Goal: Information Seeking & Learning: Learn about a topic

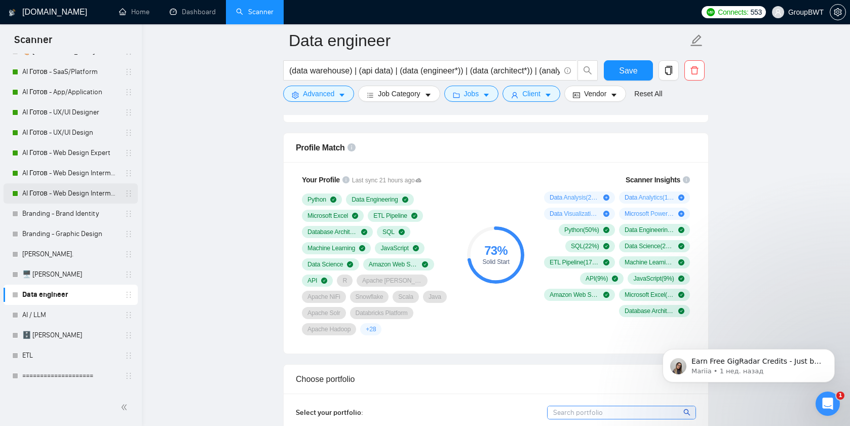
scroll to position [70, 0]
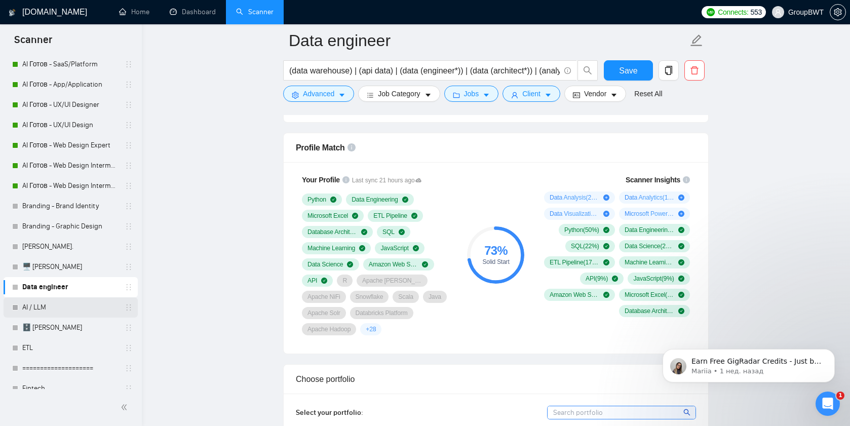
click at [40, 309] on link "AI / LLM" at bounding box center [70, 307] width 96 height 20
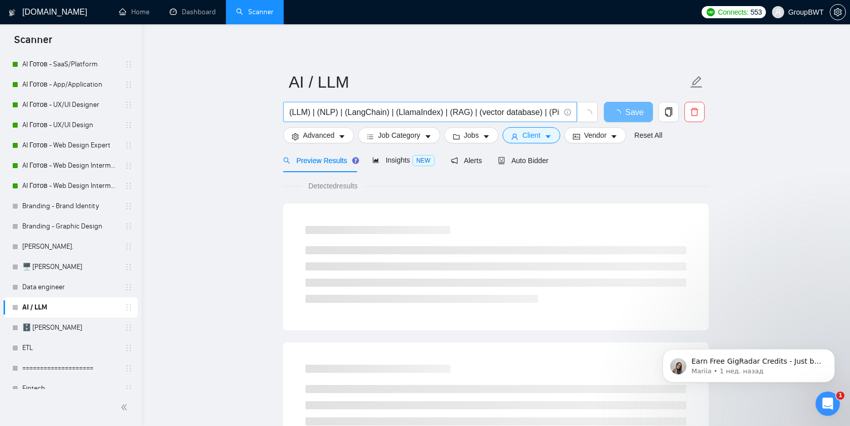
click at [312, 108] on input "(LLM) | (NLP) | (LangChain) | (LlamaIndex) | (RAG) | (vector database) | (Pinec…" at bounding box center [424, 112] width 270 height 13
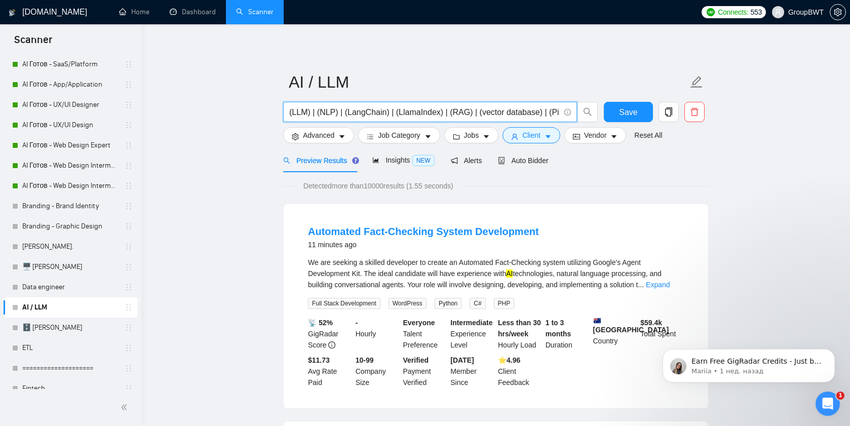
click at [323, 112] on input "(LLM) | (NLP) | (LangChain) | (LlamaIndex) | (RAG) | (vector database) | (Pinec…" at bounding box center [424, 112] width 270 height 13
drag, startPoint x: 340, startPoint y: 112, endPoint x: 617, endPoint y: 115, distance: 277.1
click at [617, 115] on div "(LLM) | (NLP) | (LangChain) | (LlamaIndex) | (RAG) | (vector database) | (Pinec…" at bounding box center [493, 114] width 425 height 25
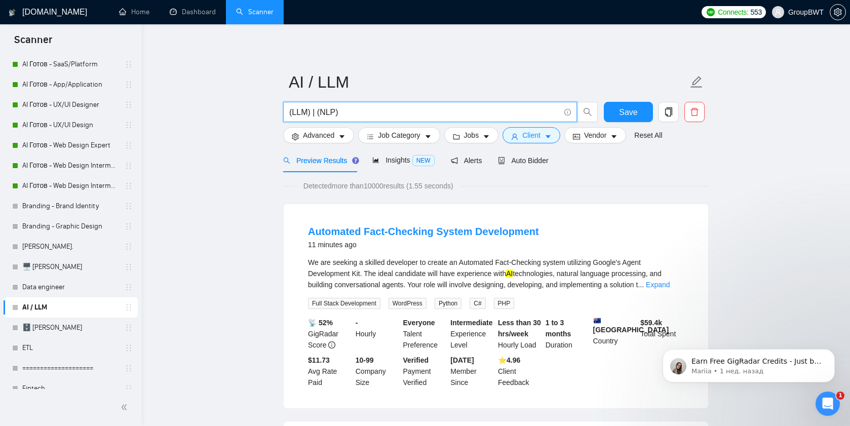
type input "(LLM) | (NLP)"
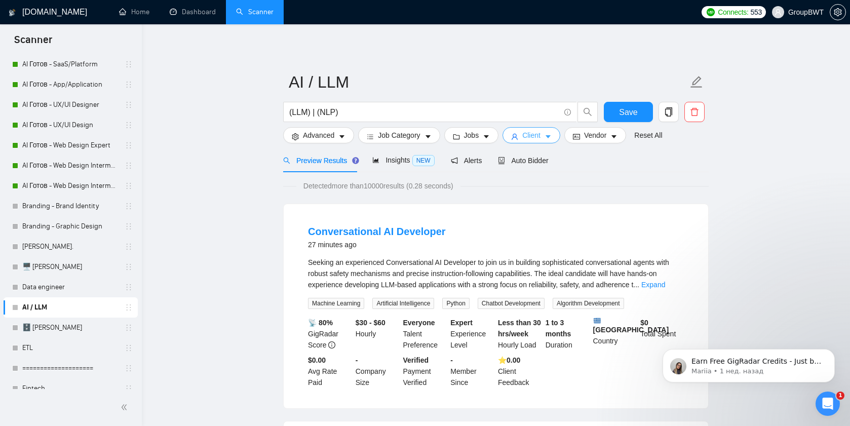
click at [552, 135] on icon "caret-down" at bounding box center [548, 136] width 7 height 7
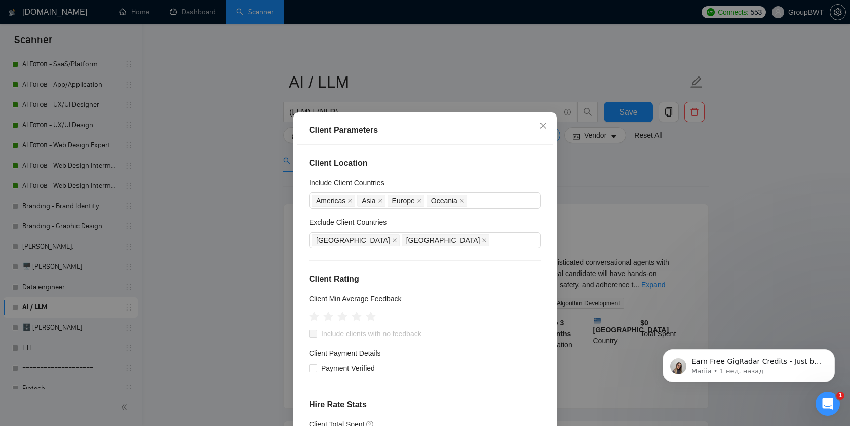
click at [256, 183] on div "Client Parameters Client Location Include Client Countries [GEOGRAPHIC_DATA] [G…" at bounding box center [425, 213] width 850 height 426
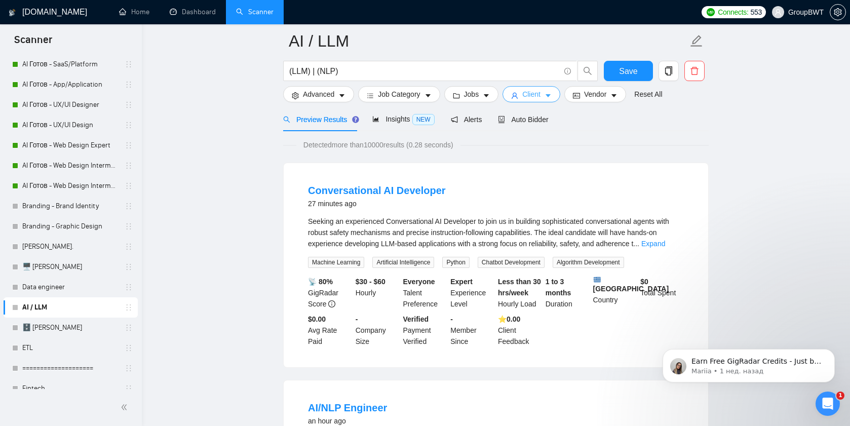
scroll to position [59, 0]
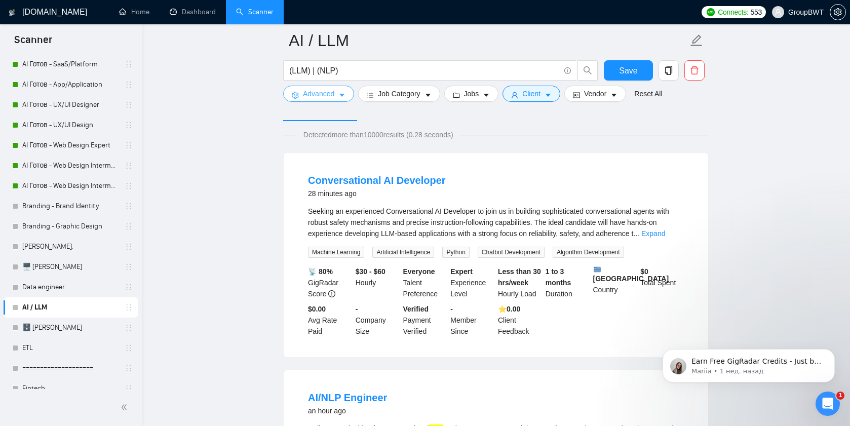
click at [322, 97] on span "Advanced" at bounding box center [318, 93] width 31 height 11
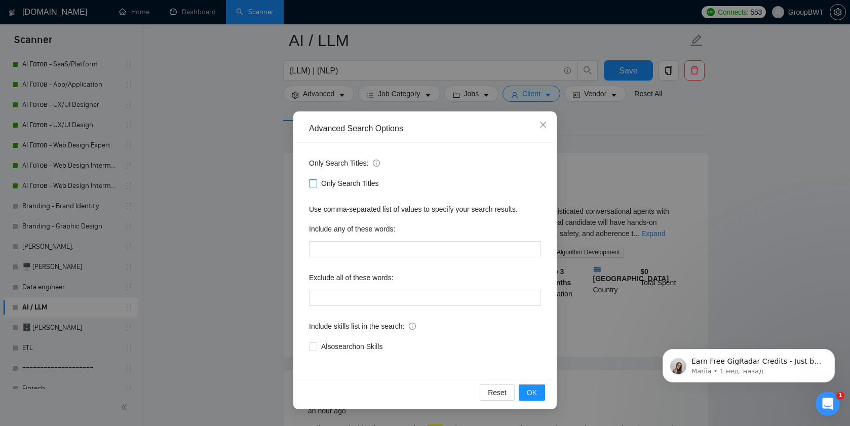
click at [327, 184] on span "Only Search Titles" at bounding box center [350, 183] width 66 height 11
click at [316, 184] on input "Only Search Titles" at bounding box center [312, 182] width 7 height 7
click at [522, 393] on button "OK" at bounding box center [532, 392] width 26 height 16
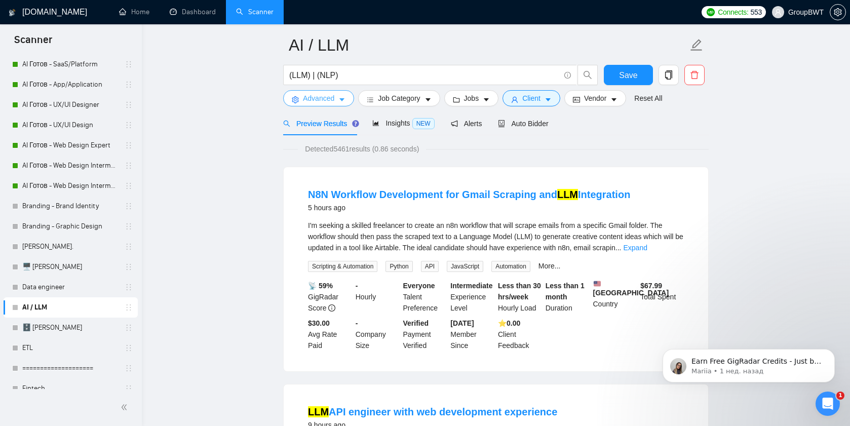
scroll to position [15, 0]
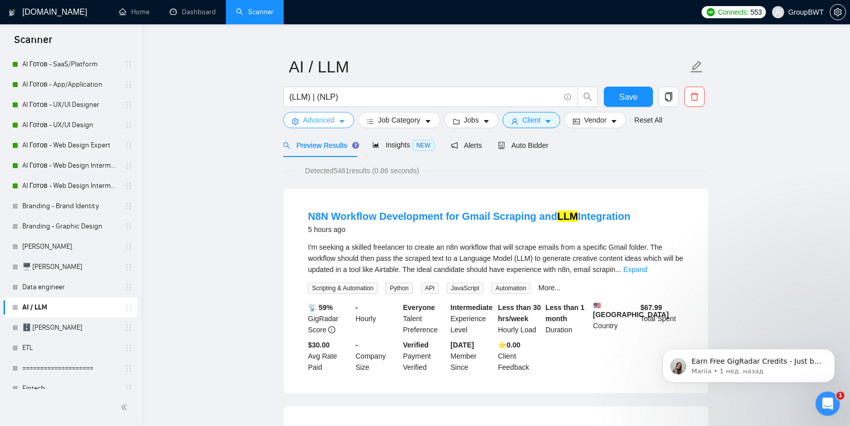
click at [323, 127] on button "Advanced" at bounding box center [318, 120] width 71 height 16
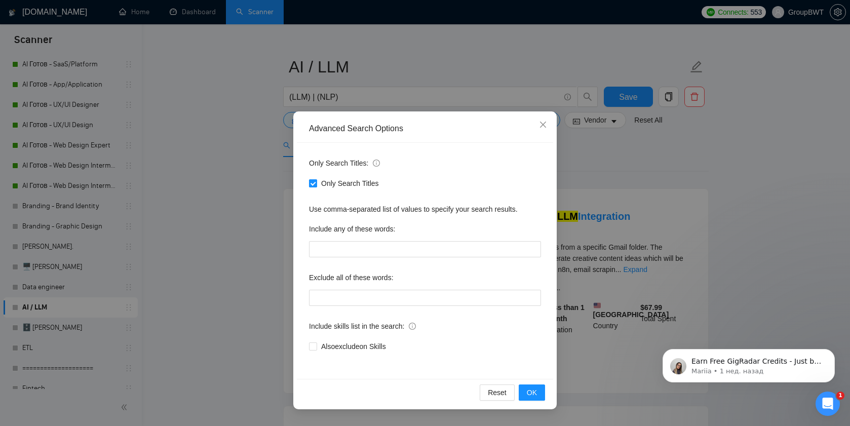
click at [325, 184] on span "Only Search Titles" at bounding box center [350, 183] width 66 height 11
click at [316, 184] on input "Only Search Titles" at bounding box center [312, 182] width 7 height 7
checkbox input "false"
click at [527, 395] on span "OK" at bounding box center [532, 392] width 10 height 11
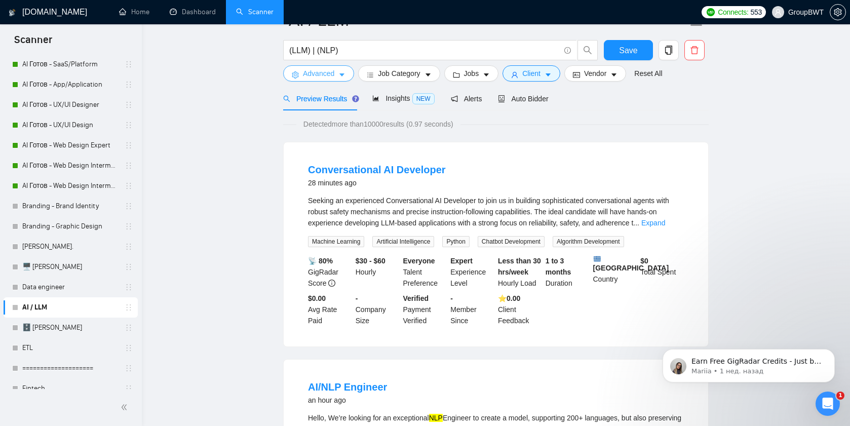
scroll to position [0, 0]
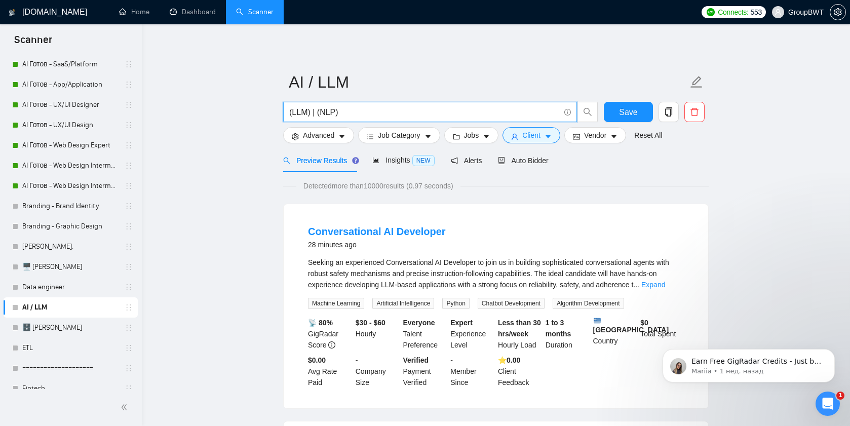
click at [314, 111] on input "(LLM) | (NLP)" at bounding box center [424, 112] width 270 height 13
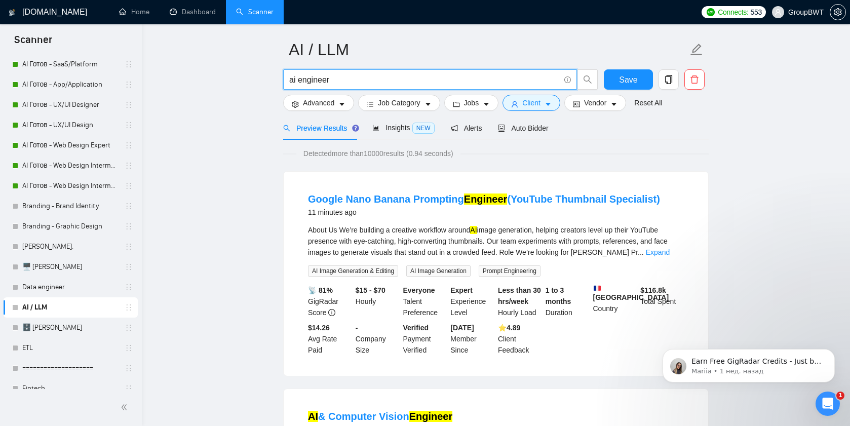
scroll to position [34, 0]
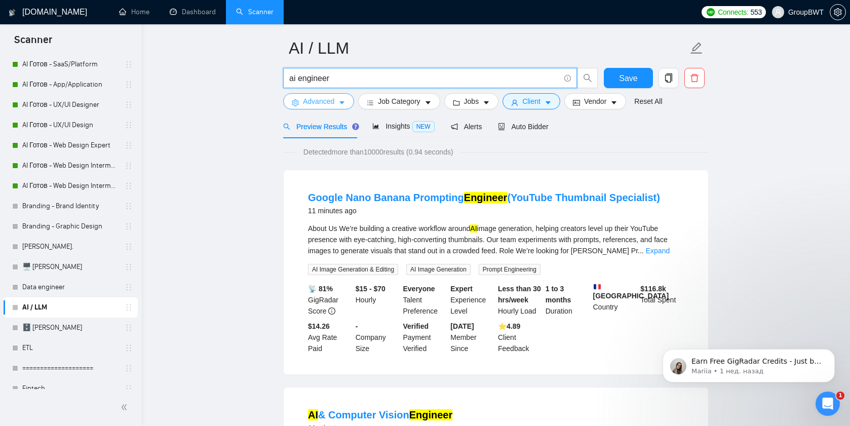
click at [320, 100] on span "Advanced" at bounding box center [318, 101] width 31 height 11
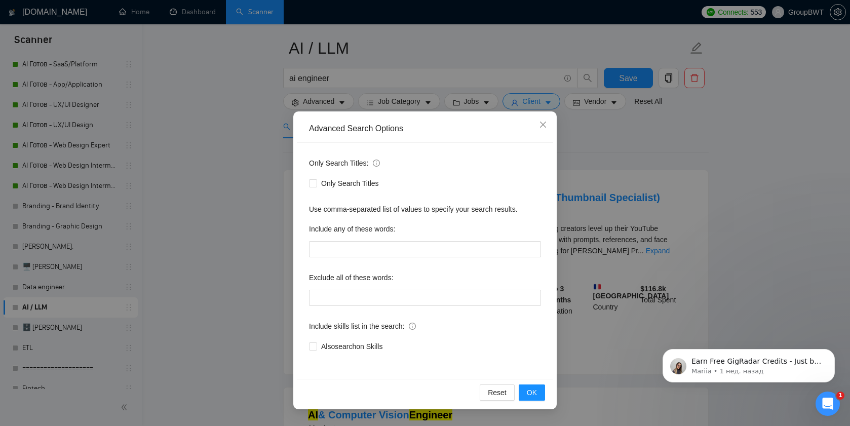
click at [258, 154] on div "Advanced Search Options Only Search Titles: Only Search Titles Use comma-separa…" at bounding box center [425, 213] width 850 height 426
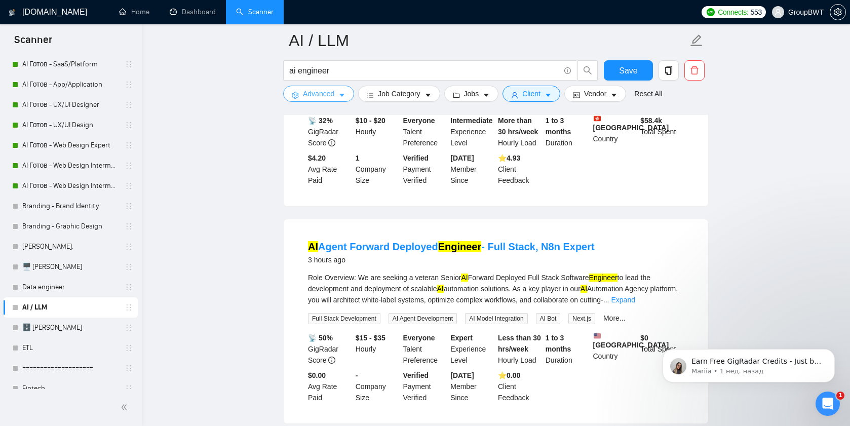
scroll to position [1130, 0]
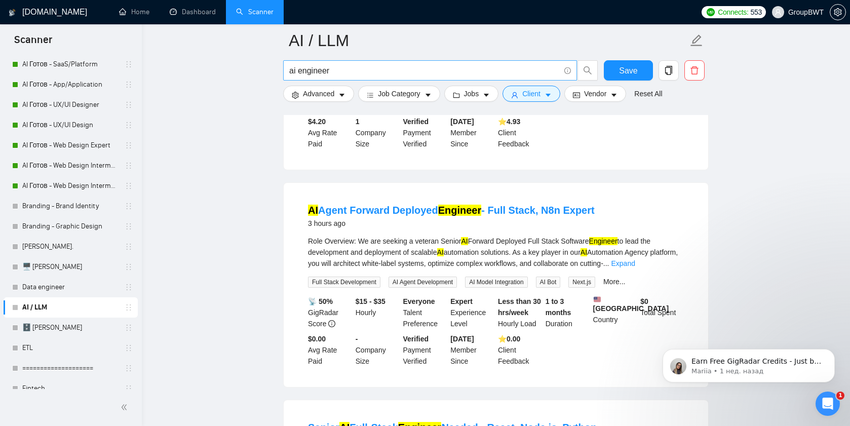
click at [309, 77] on span "ai engineer" at bounding box center [430, 70] width 294 height 20
click at [309, 66] on input "ai engineer" at bounding box center [424, 70] width 270 height 13
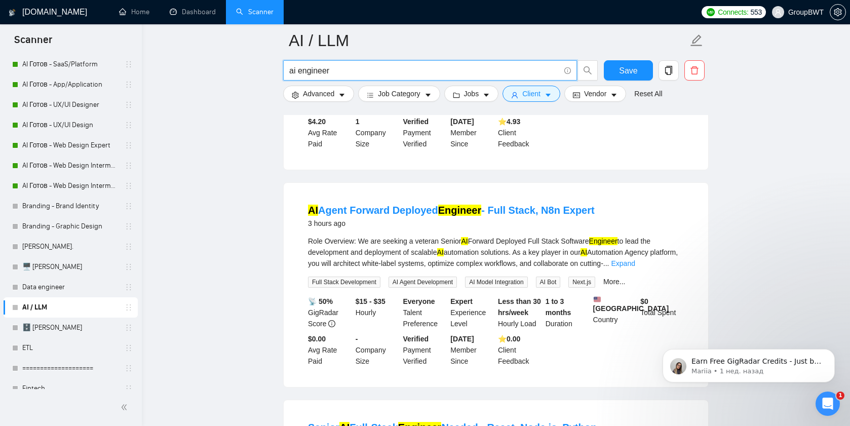
click at [309, 66] on input "ai engineer" at bounding box center [424, 70] width 270 height 13
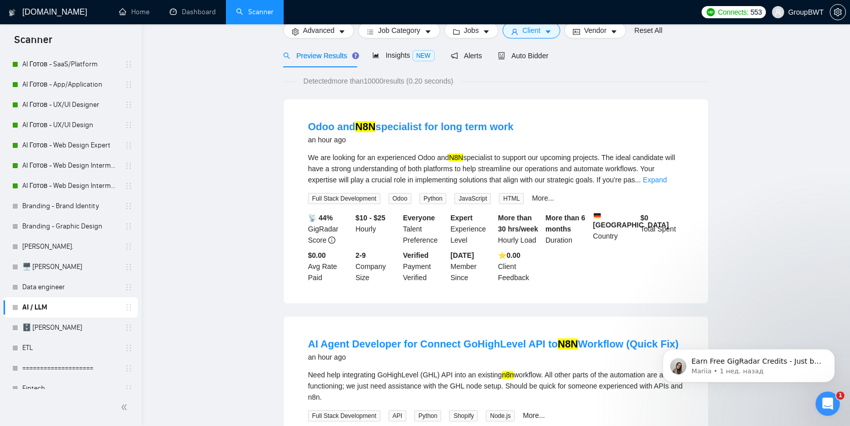
scroll to position [0, 0]
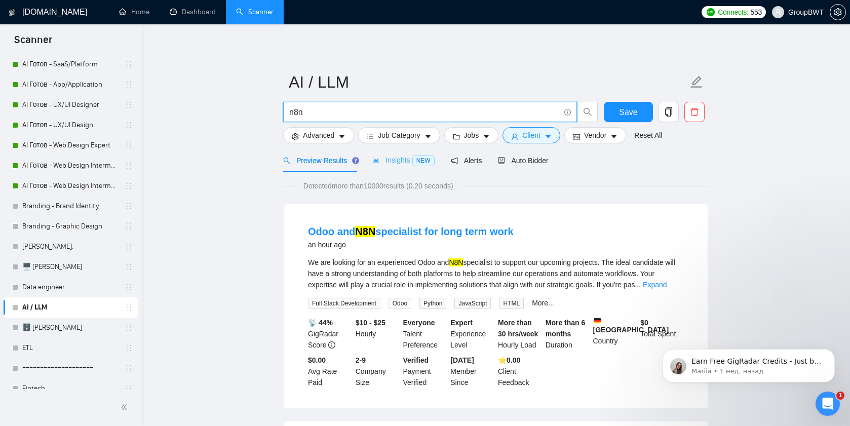
type input "n8n"
click at [407, 160] on span "Insights NEW" at bounding box center [403, 160] width 62 height 8
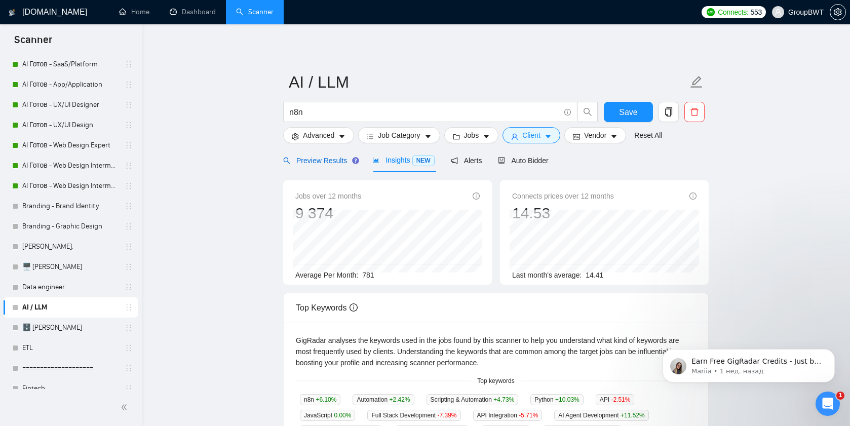
click at [318, 161] on span "Preview Results" at bounding box center [319, 161] width 73 height 8
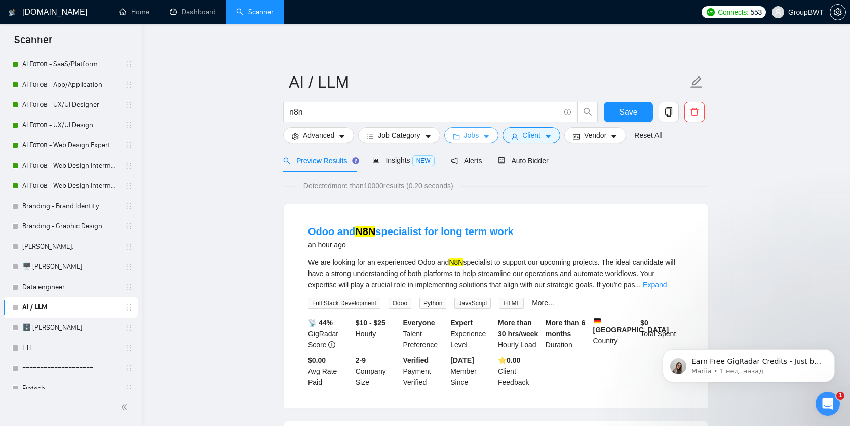
click at [463, 131] on button "Jobs" at bounding box center [471, 135] width 55 height 16
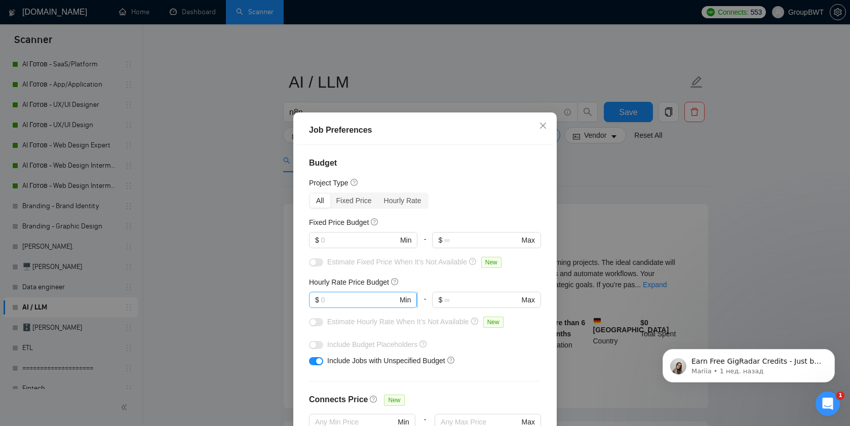
click at [340, 296] on input "text" at bounding box center [359, 299] width 76 height 11
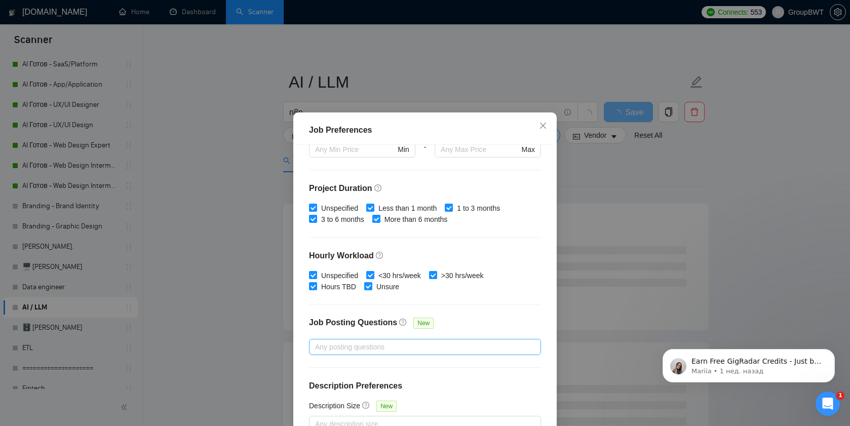
scroll to position [61, 0]
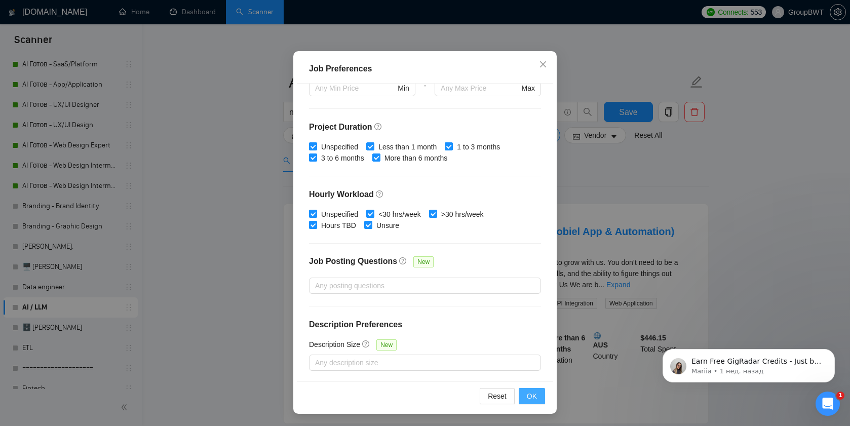
type input "35"
click at [534, 397] on span "OK" at bounding box center [532, 396] width 10 height 11
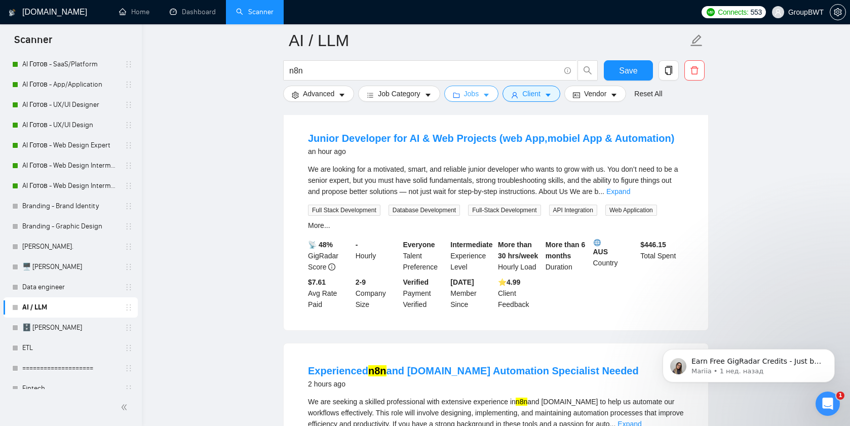
scroll to position [0, 0]
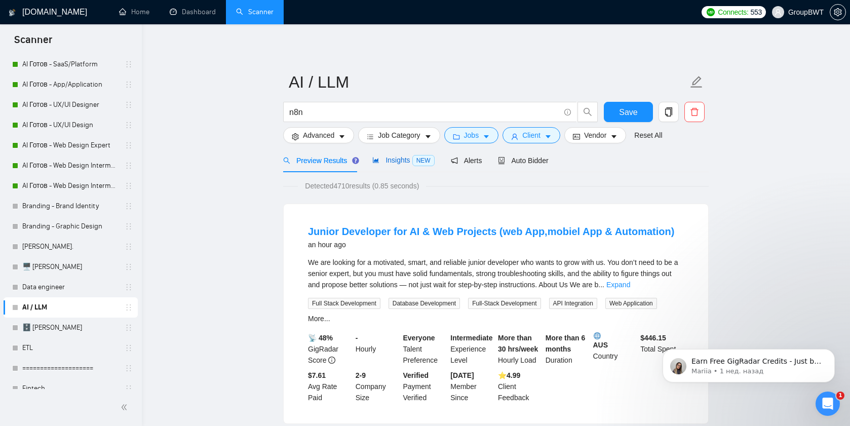
click at [382, 155] on div "Insights NEW" at bounding box center [403, 160] width 62 height 12
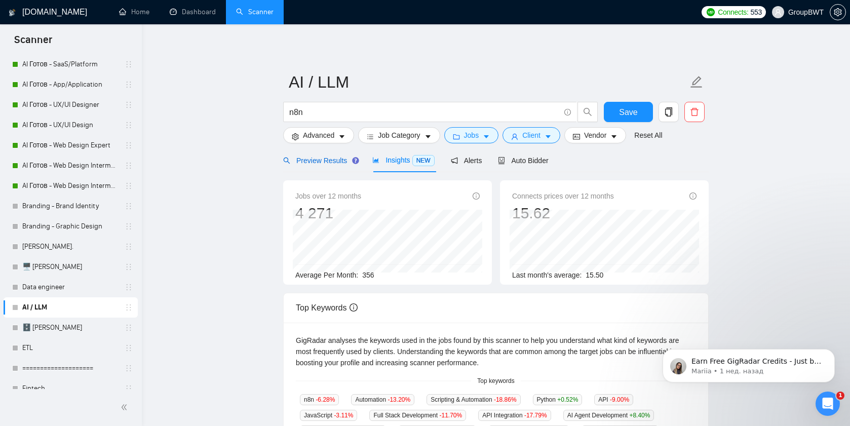
click at [308, 162] on span "Preview Results" at bounding box center [319, 161] width 73 height 8
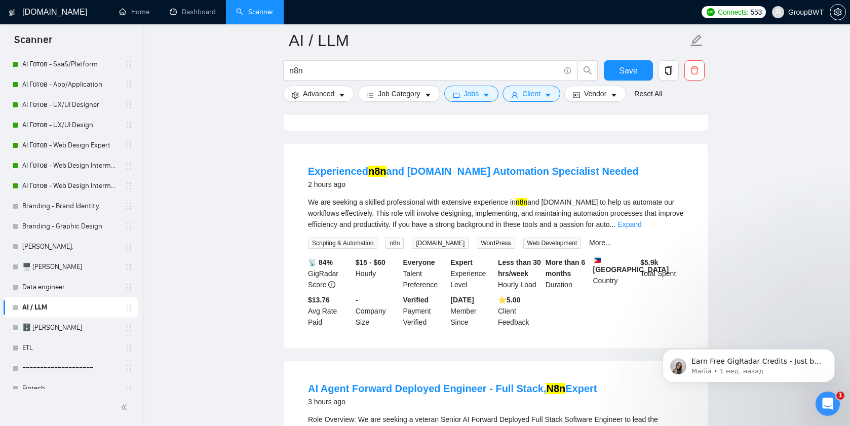
scroll to position [333, 0]
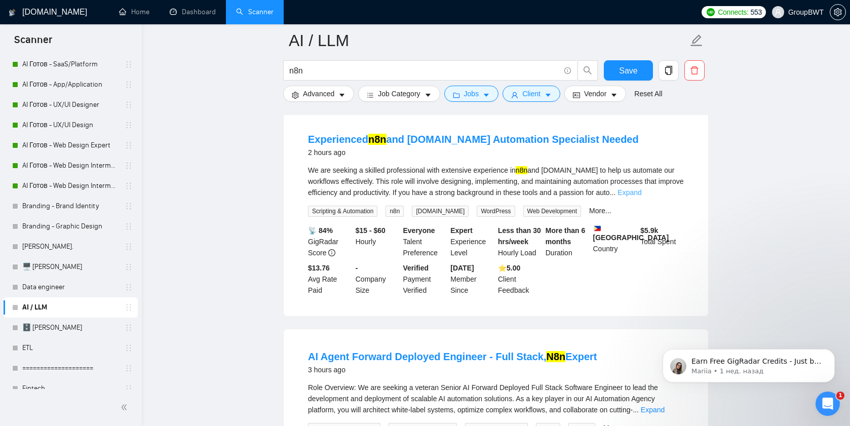
click at [641, 196] on link "Expand" at bounding box center [629, 192] width 24 height 8
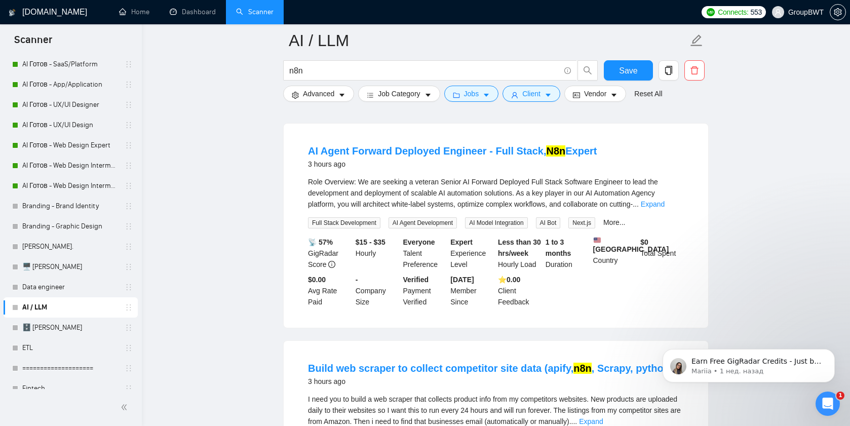
scroll to position [563, 0]
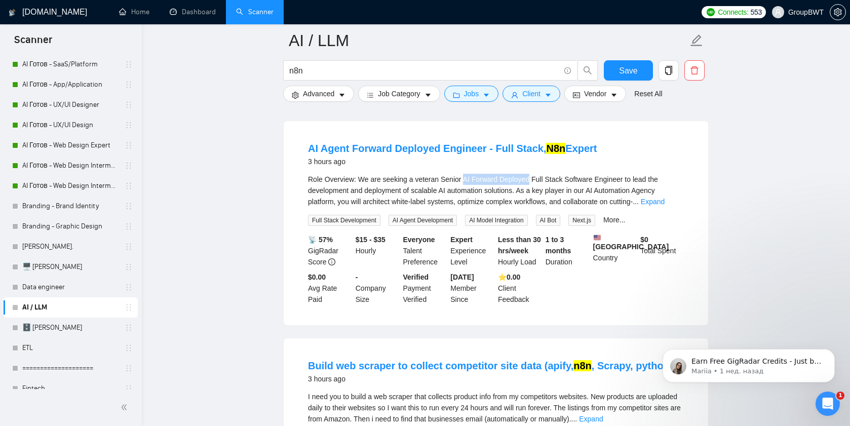
drag, startPoint x: 466, startPoint y: 180, endPoint x: 533, endPoint y: 180, distance: 66.9
click at [533, 179] on div "Role Overview: We are seeking a veteran Senior AI Forward Deployed Full Stack S…" at bounding box center [496, 190] width 376 height 33
copy div "AI Forward Deployed"
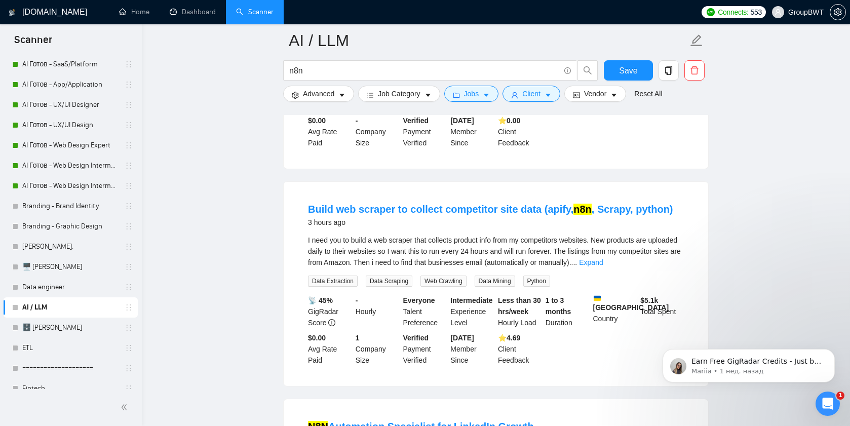
scroll to position [731, 0]
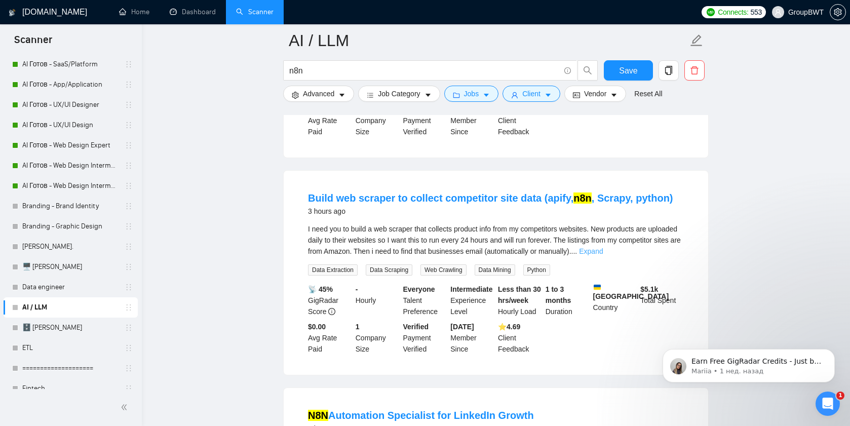
click at [603, 255] on link "Expand" at bounding box center [591, 251] width 24 height 8
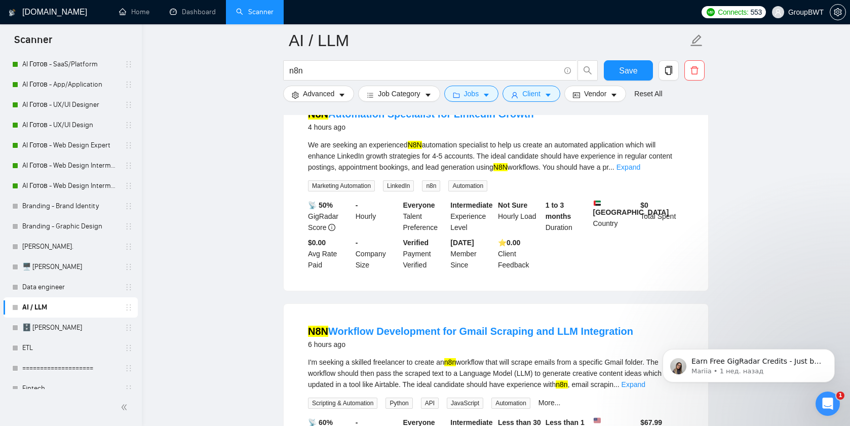
scroll to position [1077, 0]
click at [640, 171] on link "Expand" at bounding box center [628, 167] width 24 height 8
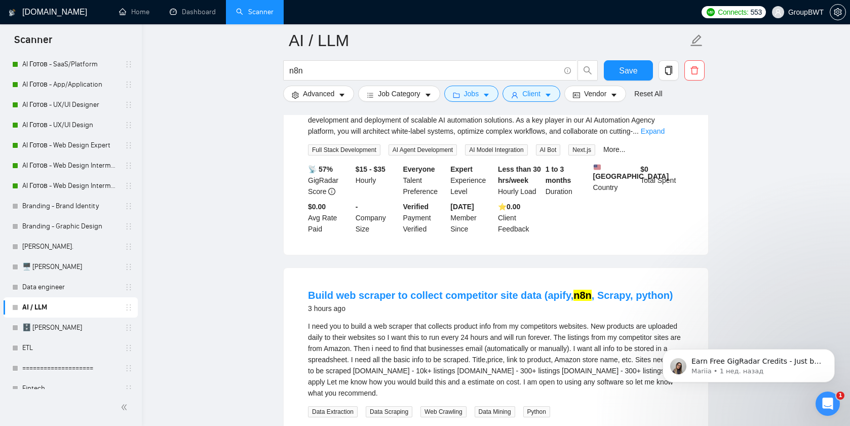
scroll to position [496, 0]
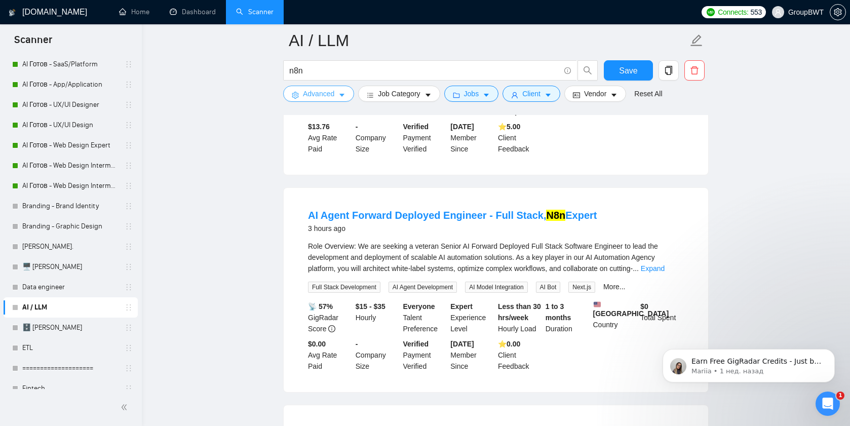
click at [318, 92] on span "Advanced" at bounding box center [318, 93] width 31 height 11
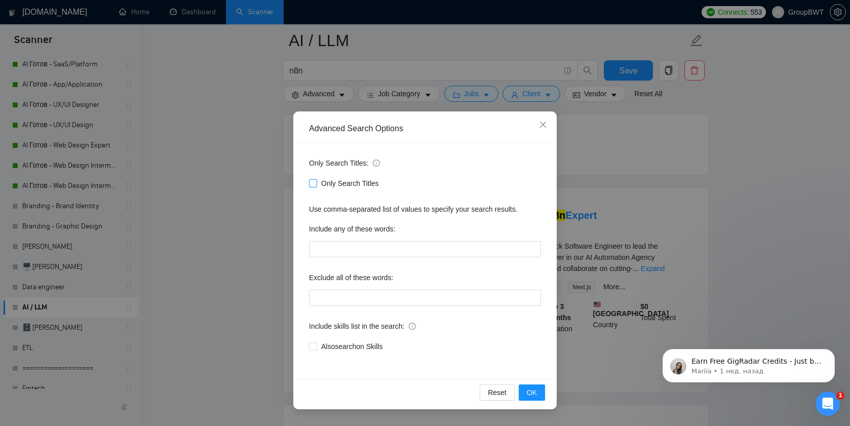
click at [324, 178] on span "Only Search Titles" at bounding box center [350, 183] width 66 height 11
click at [316, 179] on input "Only Search Titles" at bounding box center [312, 182] width 7 height 7
checkbox input "true"
click at [529, 390] on span "OK" at bounding box center [532, 392] width 10 height 11
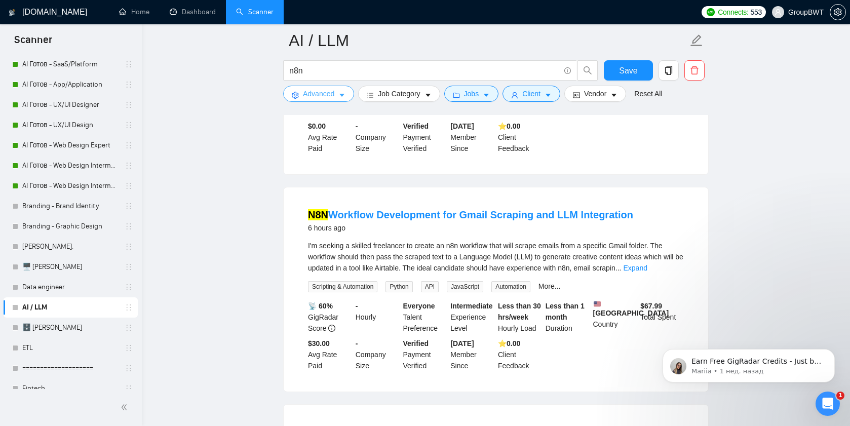
scroll to position [968, 0]
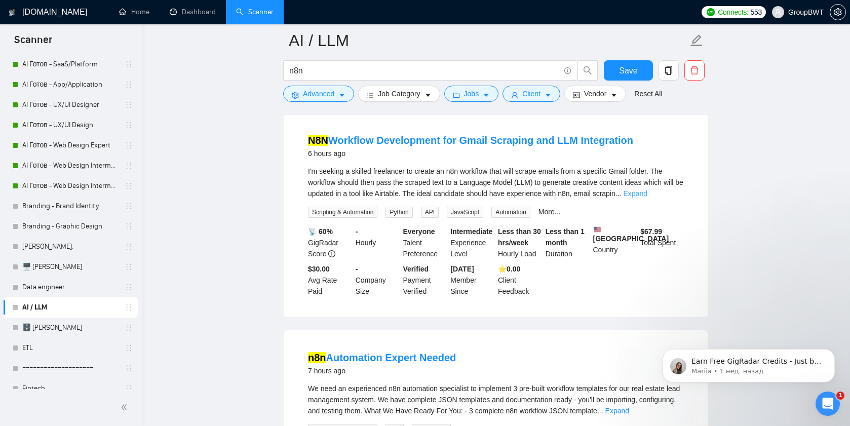
click at [647, 198] on link "Expand" at bounding box center [635, 193] width 24 height 8
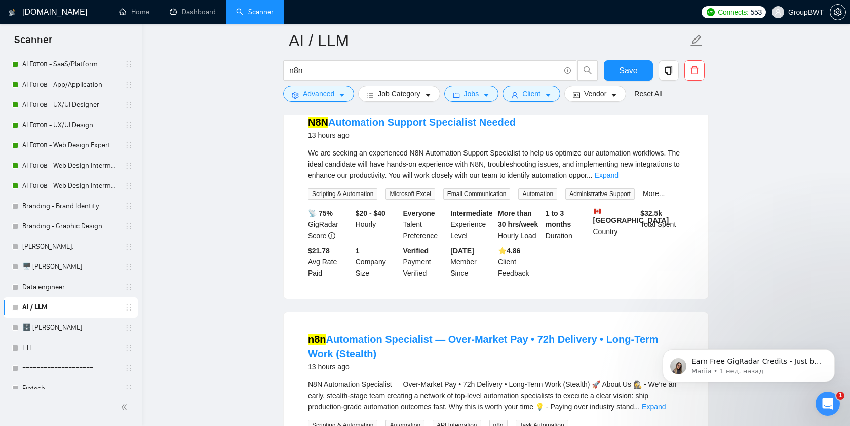
scroll to position [1867, 0]
click at [618, 180] on link "Expand" at bounding box center [607, 176] width 24 height 8
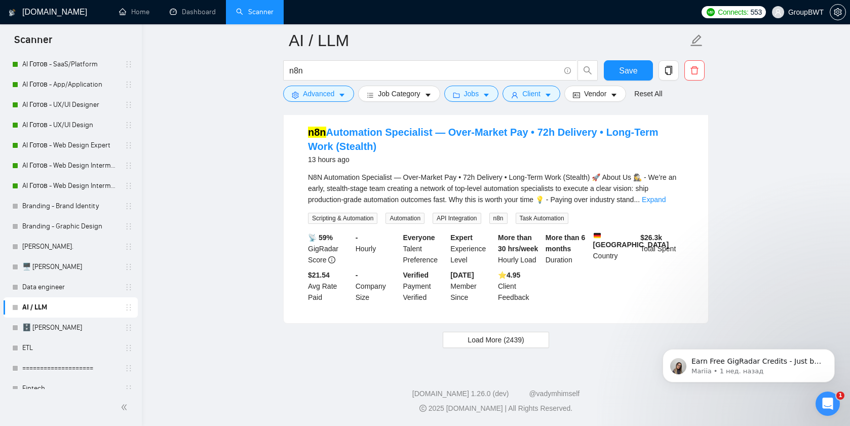
scroll to position [2118, 0]
click at [497, 345] on span "Load More (2439)" at bounding box center [496, 339] width 56 height 11
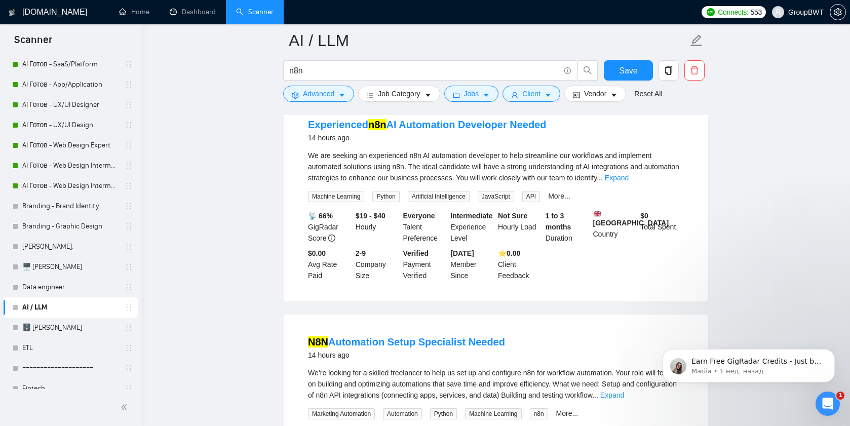
scroll to position [2328, 0]
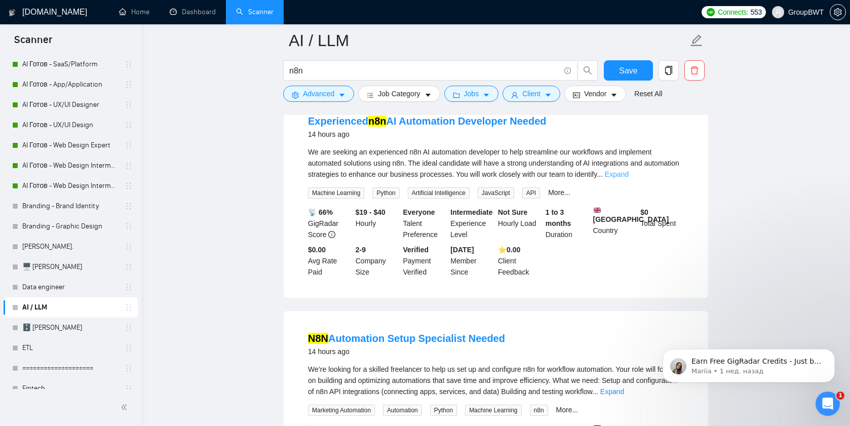
click at [629, 178] on link "Expand" at bounding box center [617, 174] width 24 height 8
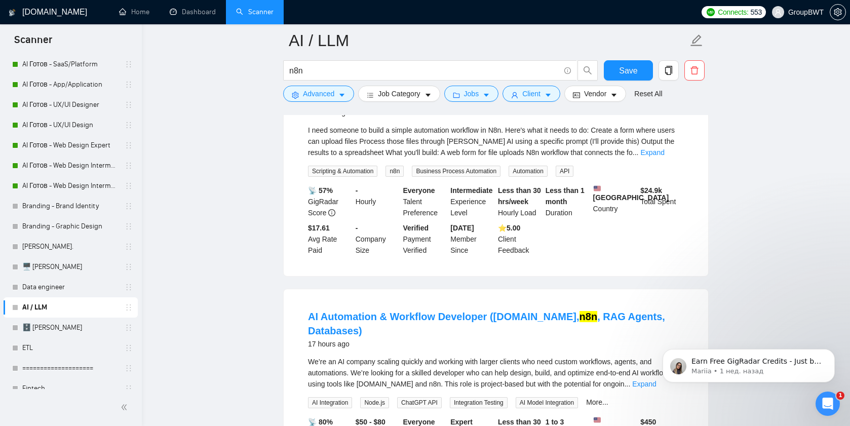
scroll to position [3025, 0]
click at [664, 155] on link "Expand" at bounding box center [652, 151] width 24 height 8
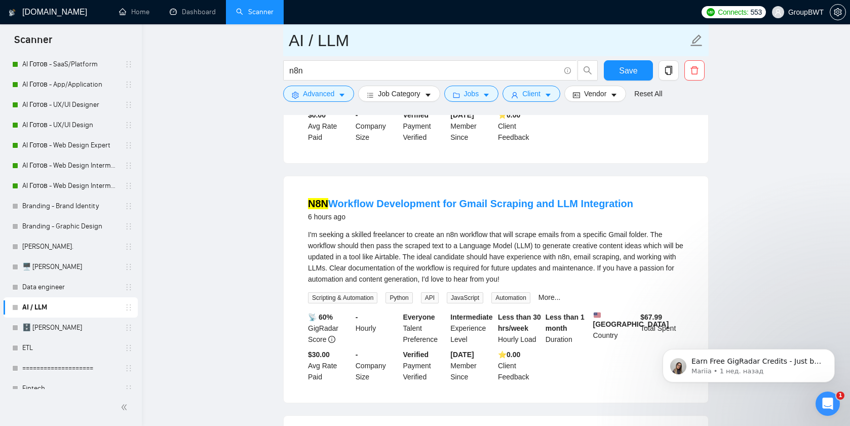
scroll to position [866, 0]
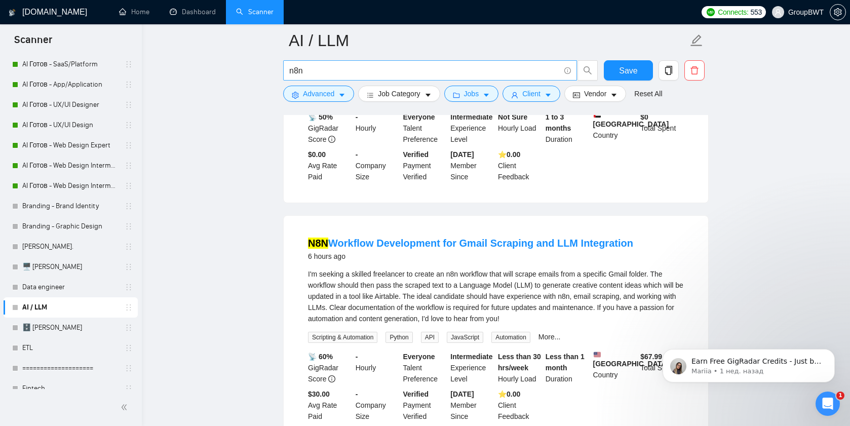
click at [327, 71] on input "n8n" at bounding box center [424, 70] width 270 height 13
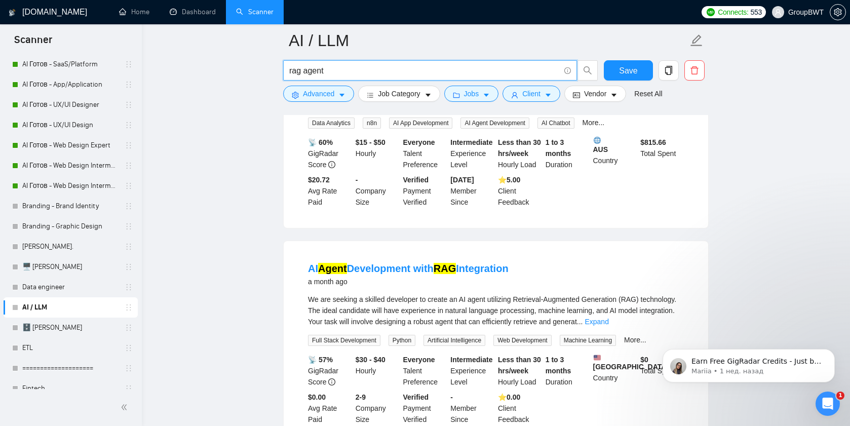
type input "rag agent"
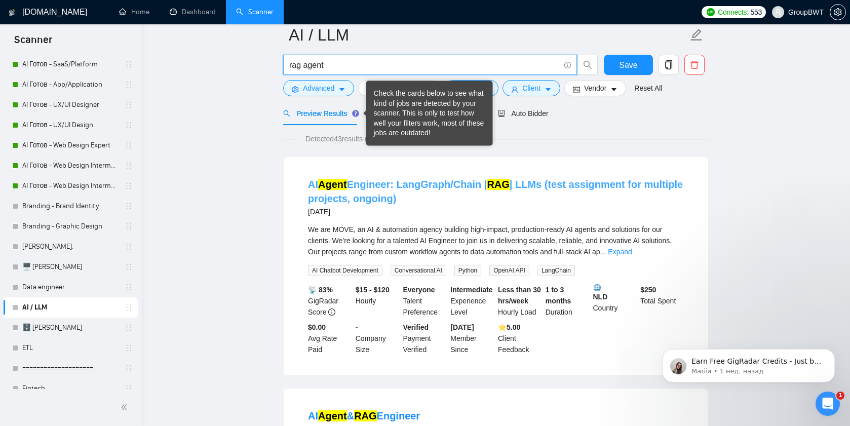
scroll to position [0, 0]
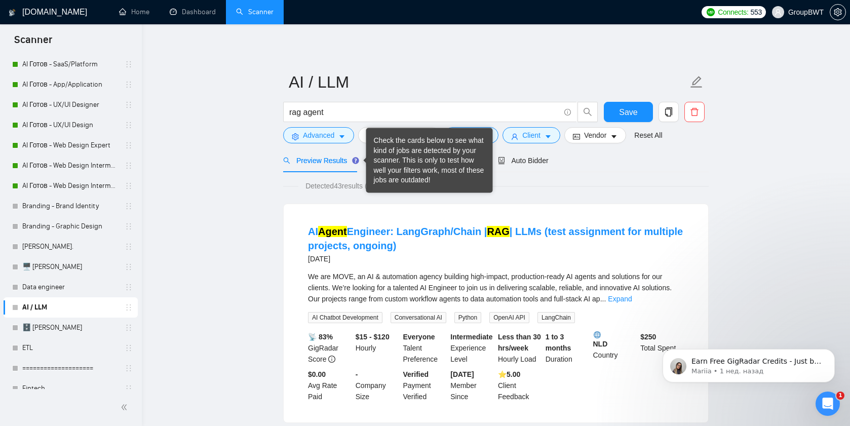
click at [387, 160] on div "Check the cards below to see what kind of jobs are detected by your scanner. Th…" at bounding box center [429, 161] width 111 height 50
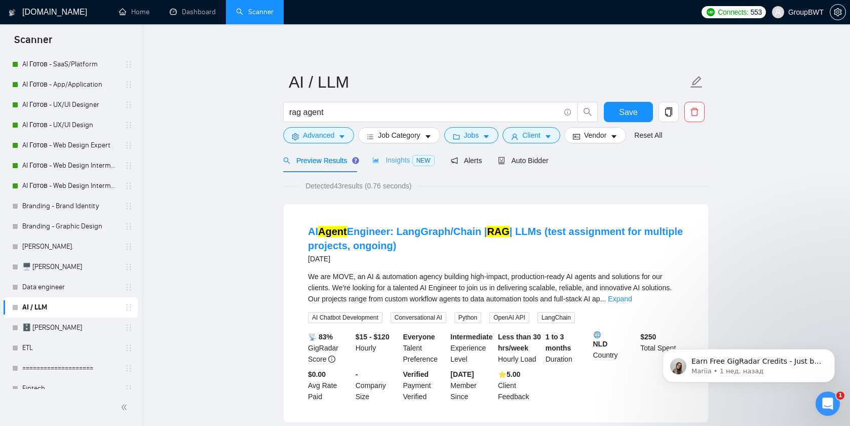
click at [390, 168] on div "Insights NEW" at bounding box center [403, 160] width 62 height 24
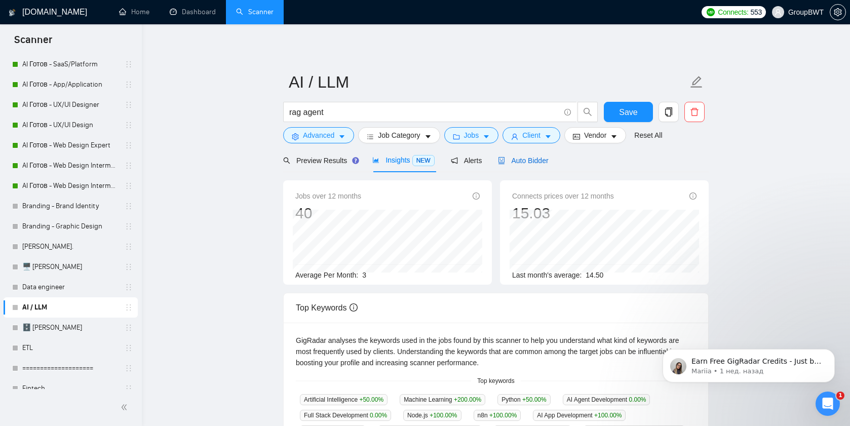
click at [516, 162] on span "Auto Bidder" at bounding box center [523, 161] width 50 height 8
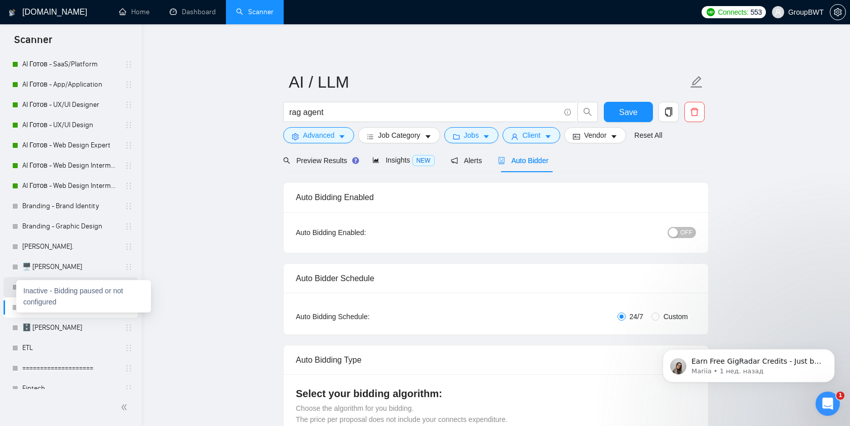
scroll to position [98, 0]
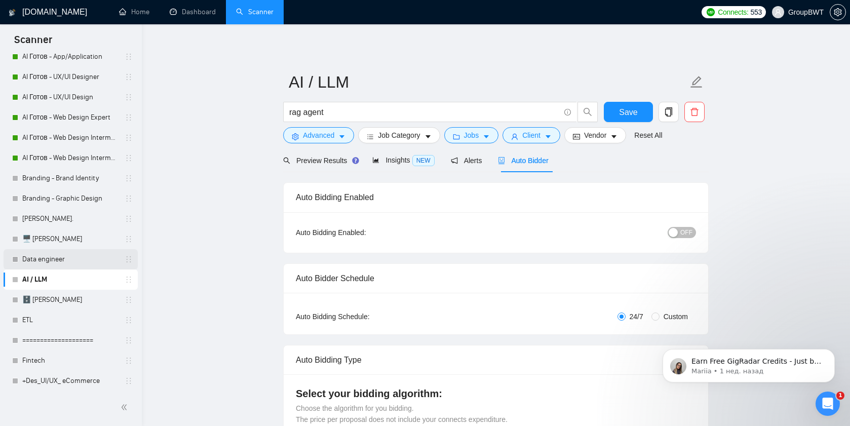
click at [36, 260] on link "Data engineer" at bounding box center [70, 259] width 96 height 20
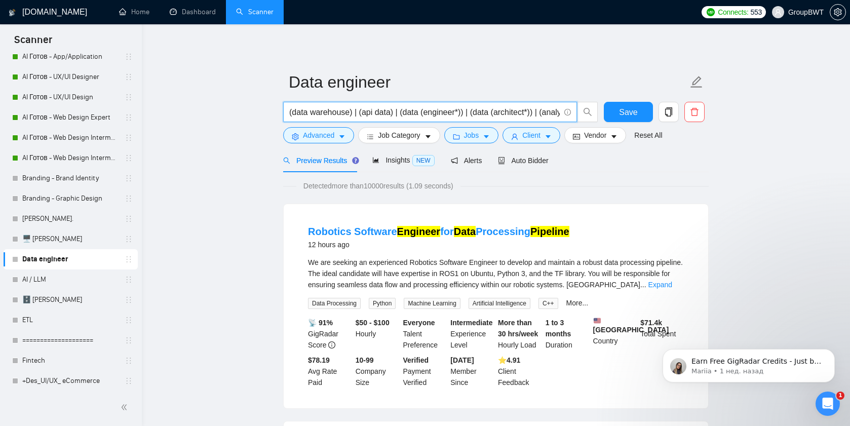
click at [317, 113] on input "(data warehouse) | (api data) | (data (engineer*)) | (data (architect*)) | (ana…" at bounding box center [424, 112] width 270 height 13
click at [325, 110] on input "(data warehouse) | (api data) | (data (engineer*)) | (data (architect*)) | (ana…" at bounding box center [424, 112] width 270 height 13
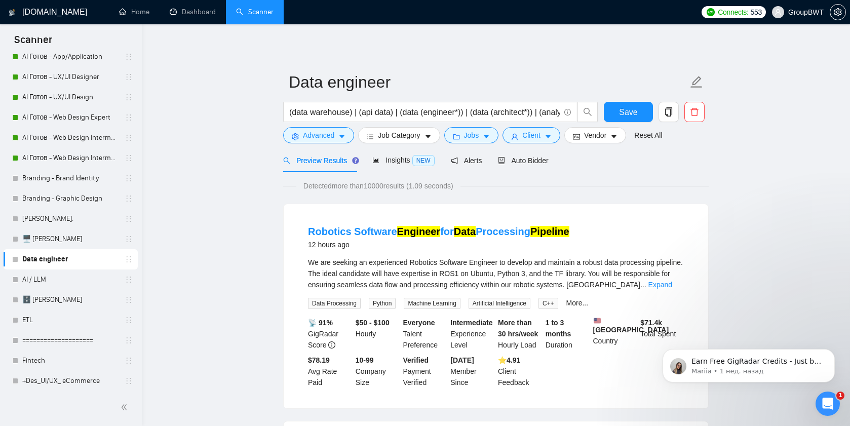
click at [405, 167] on div "Insights NEW" at bounding box center [403, 160] width 62 height 24
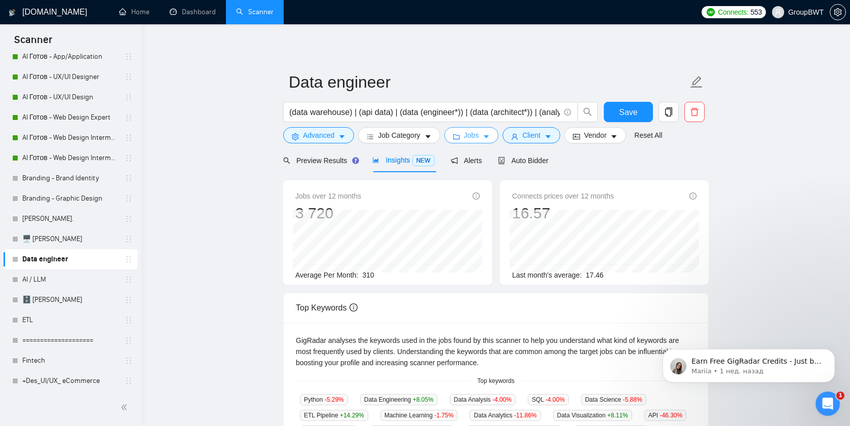
click at [486, 137] on icon "caret-down" at bounding box center [486, 136] width 7 height 7
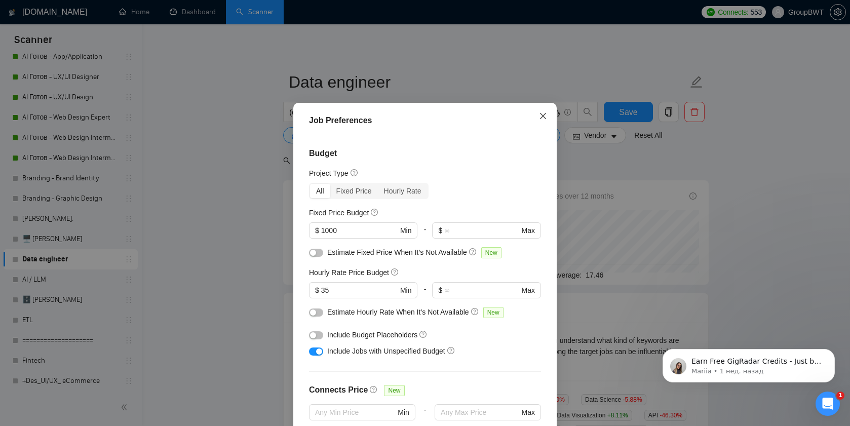
click at [539, 120] on icon "close" at bounding box center [543, 116] width 8 height 8
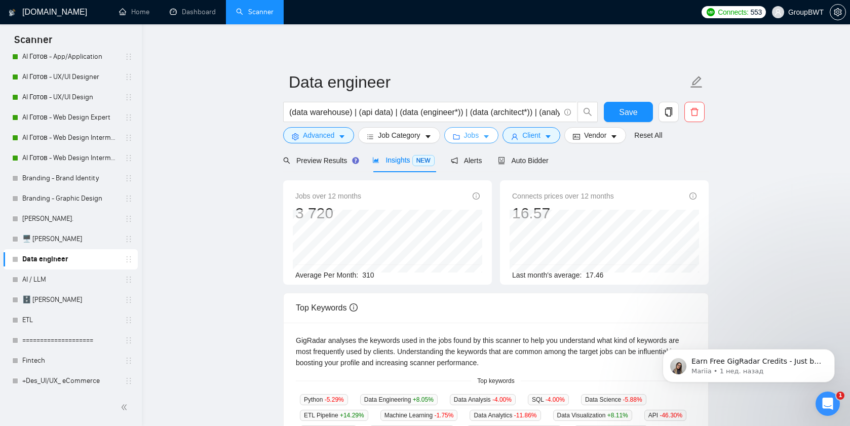
click at [484, 134] on button "Jobs" at bounding box center [471, 135] width 55 height 16
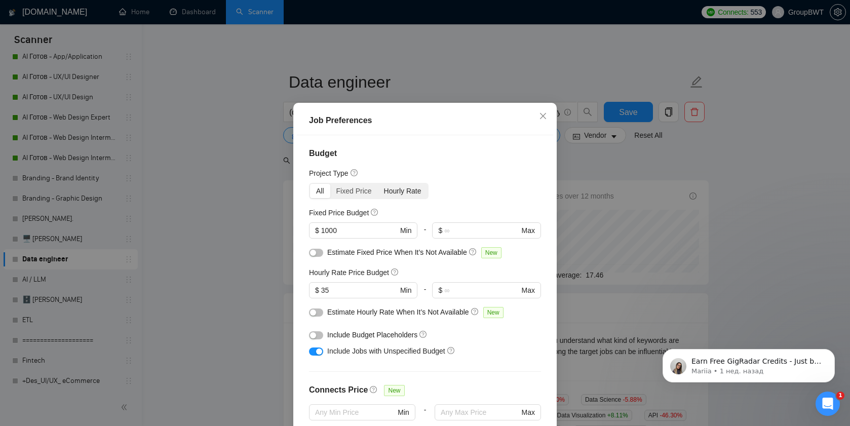
scroll to position [31, 0]
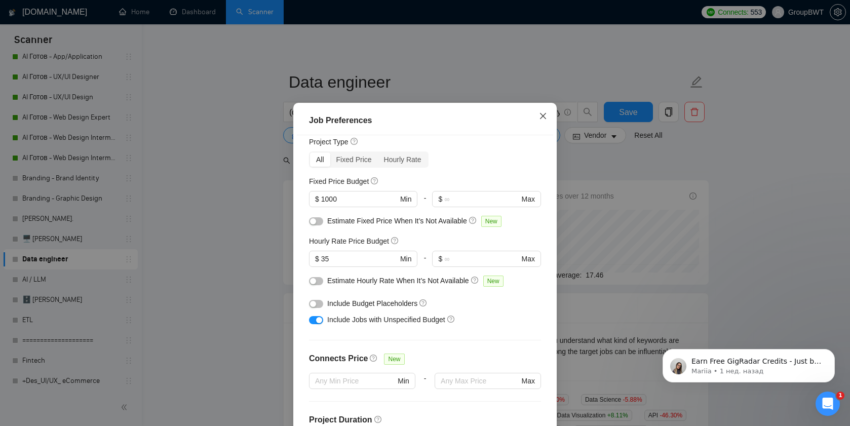
click at [541, 119] on icon "close" at bounding box center [543, 115] width 6 height 6
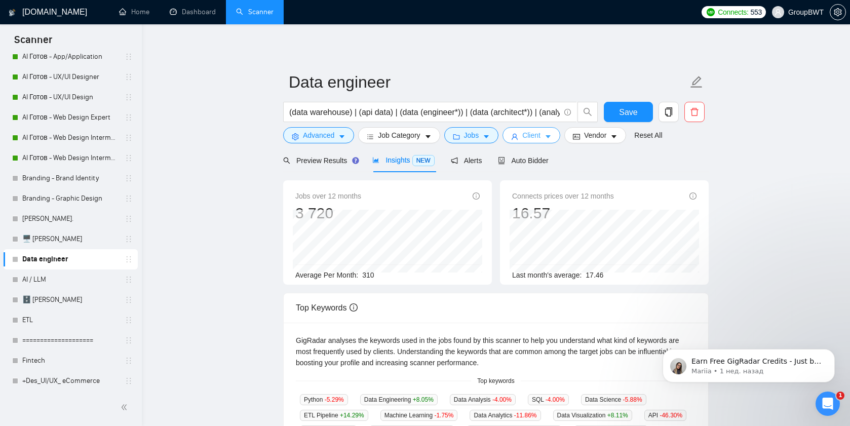
click at [536, 135] on span "Client" at bounding box center [531, 135] width 18 height 11
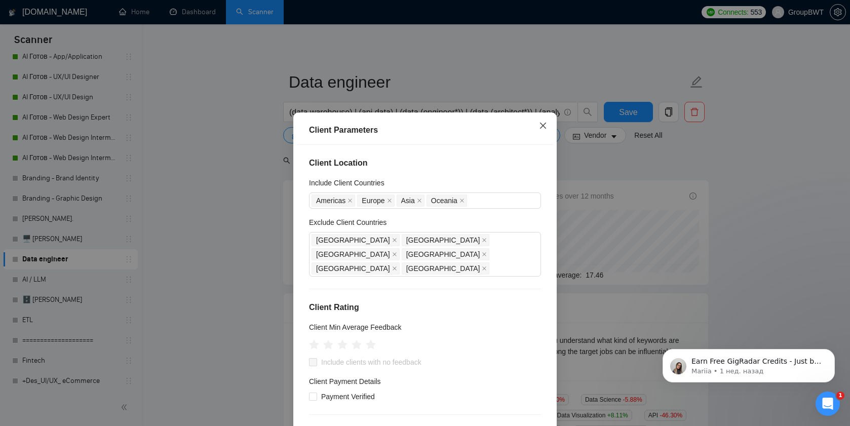
click at [542, 125] on icon "close" at bounding box center [543, 125] width 6 height 6
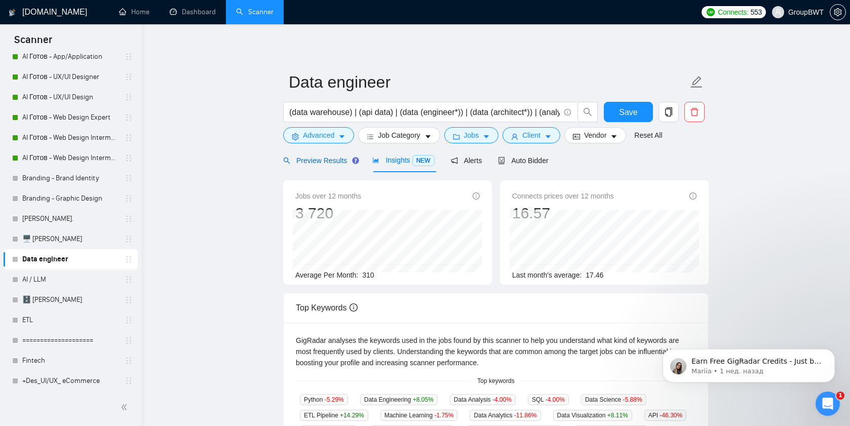
click at [299, 162] on span "Preview Results" at bounding box center [319, 161] width 73 height 8
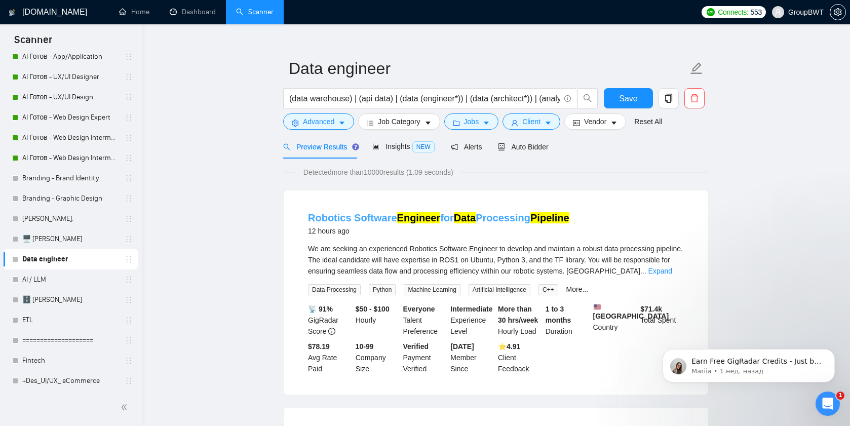
scroll to position [12, 0]
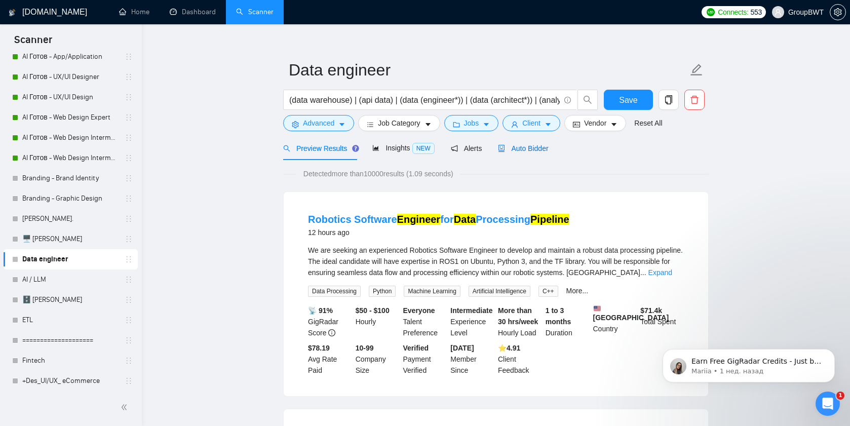
click at [517, 149] on span "Auto Bidder" at bounding box center [523, 148] width 50 height 8
